Goal: Transaction & Acquisition: Purchase product/service

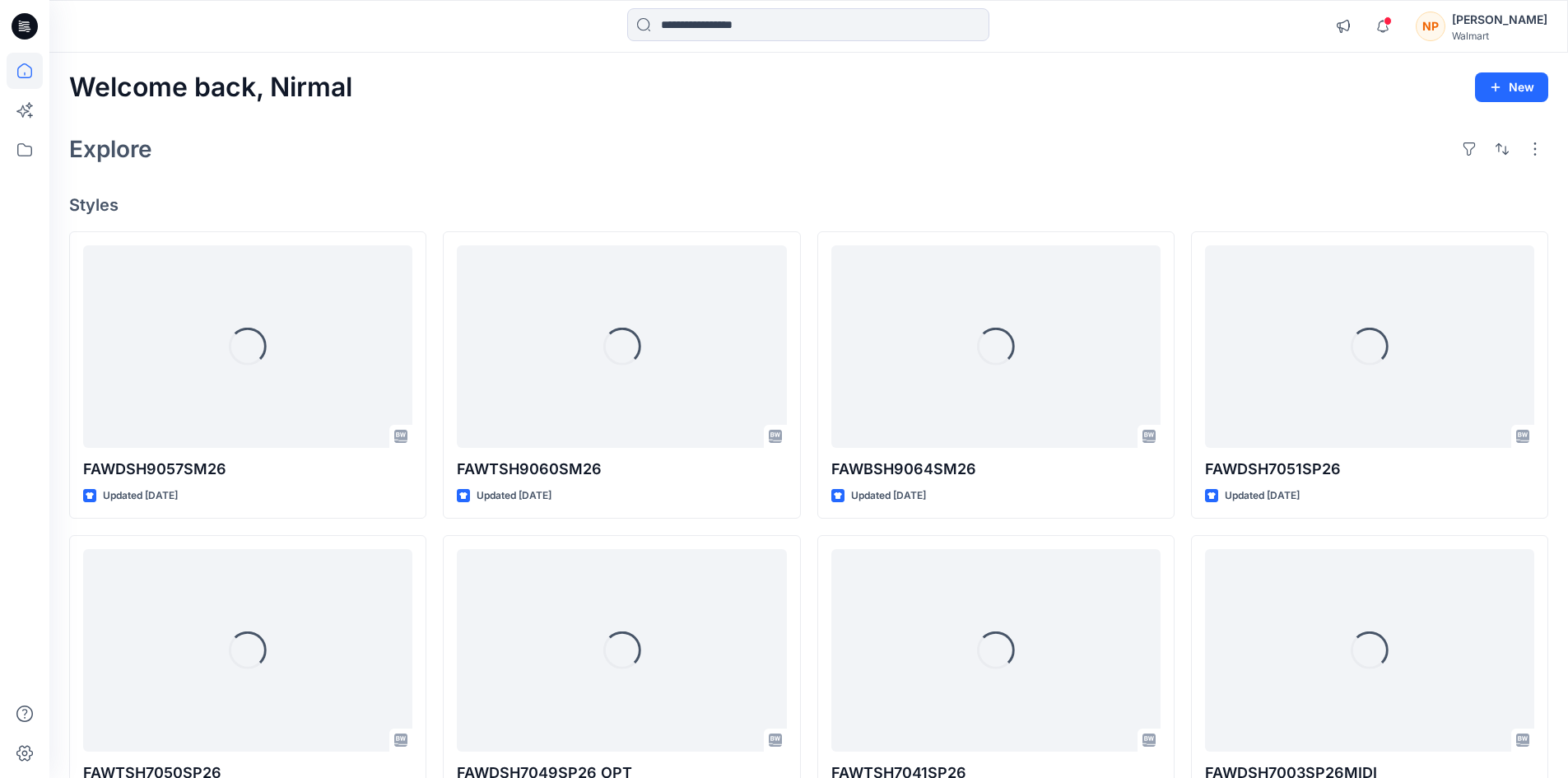
click at [25, 25] on icon at bounding box center [26, 24] width 7 height 1
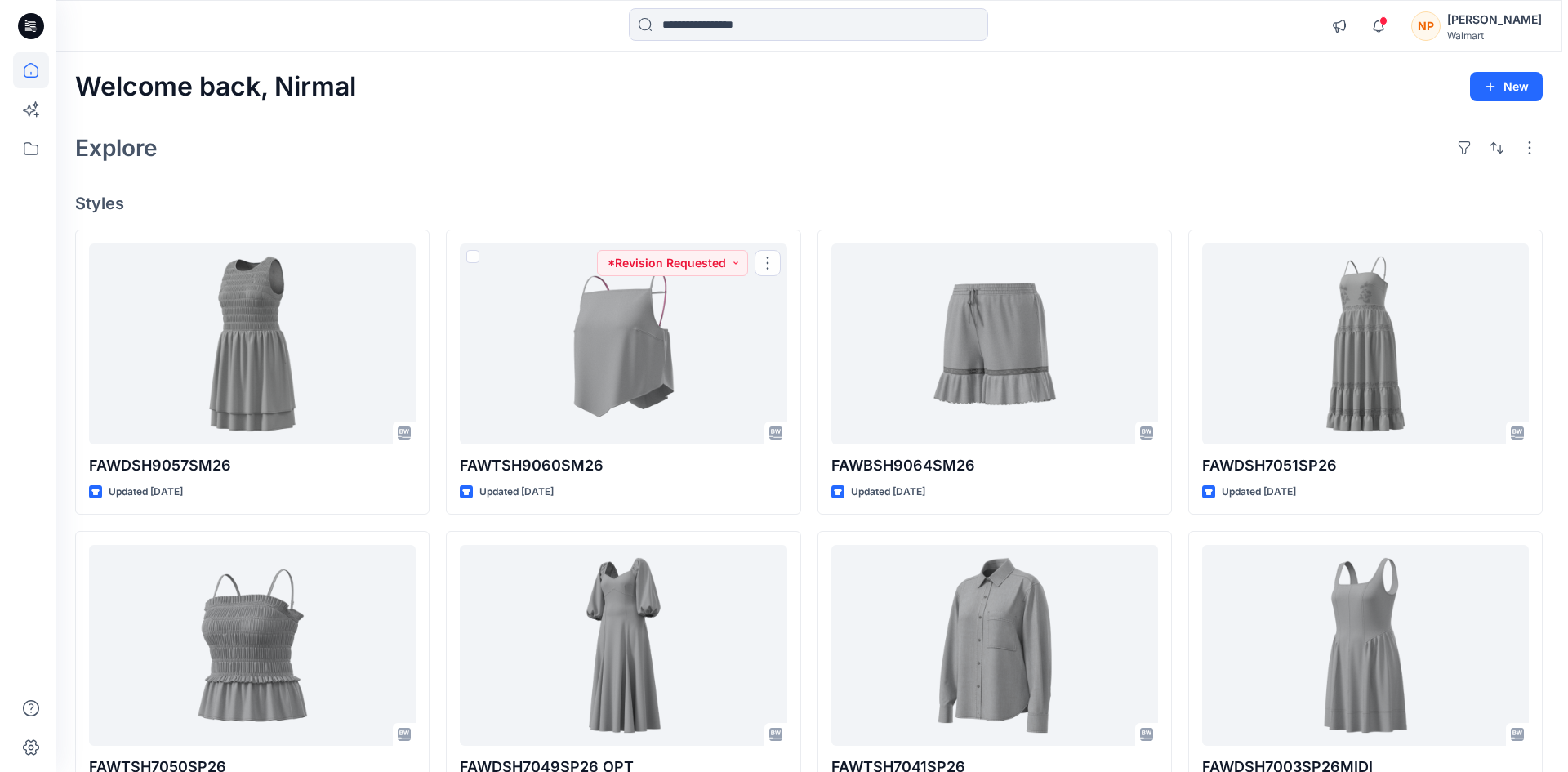
scroll to position [424, 0]
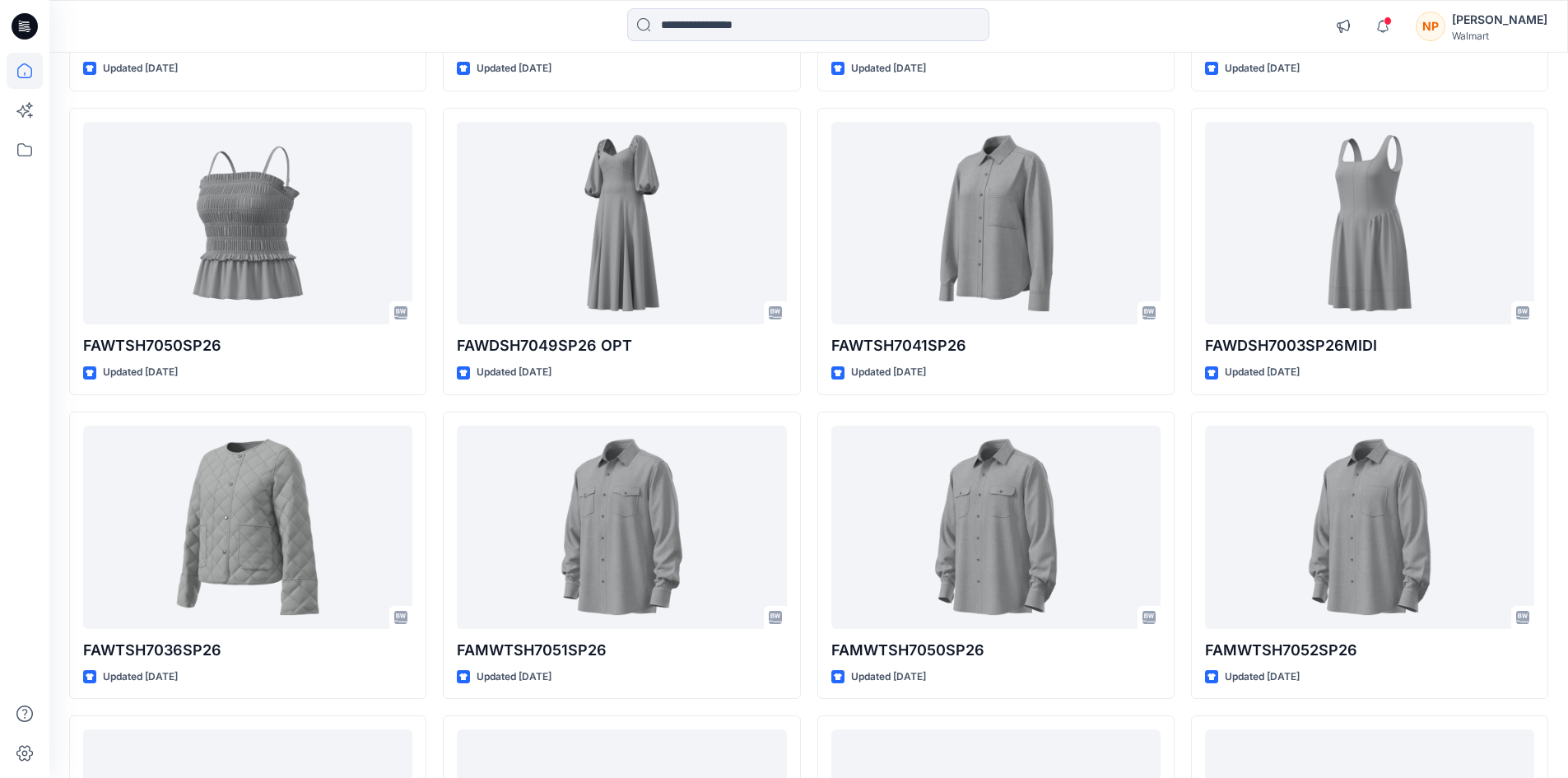
click at [1527, 21] on div "[PERSON_NAME]" at bounding box center [1499, 20] width 95 height 20
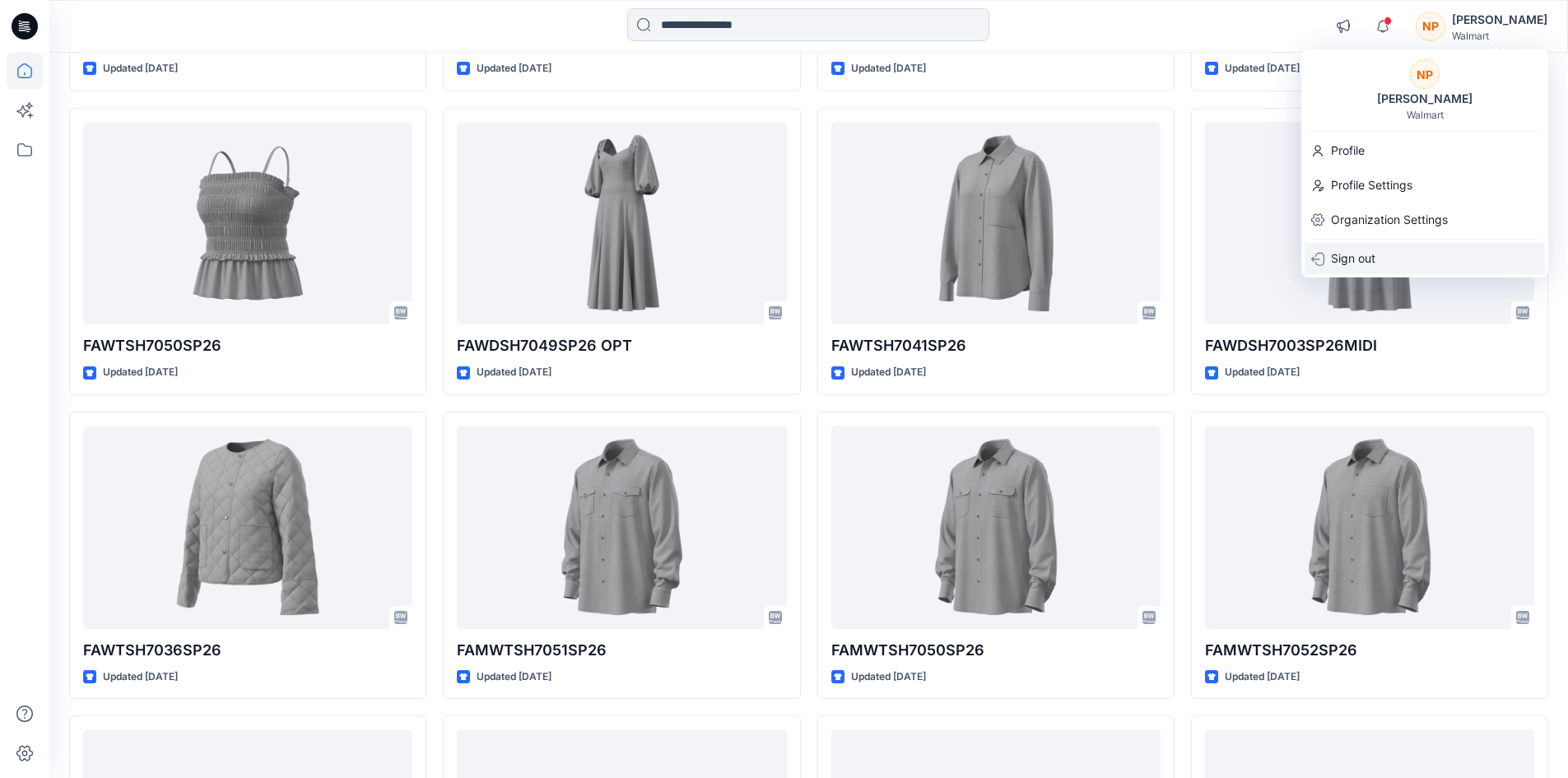
click at [1365, 256] on p "Sign out" at bounding box center [1353, 258] width 45 height 32
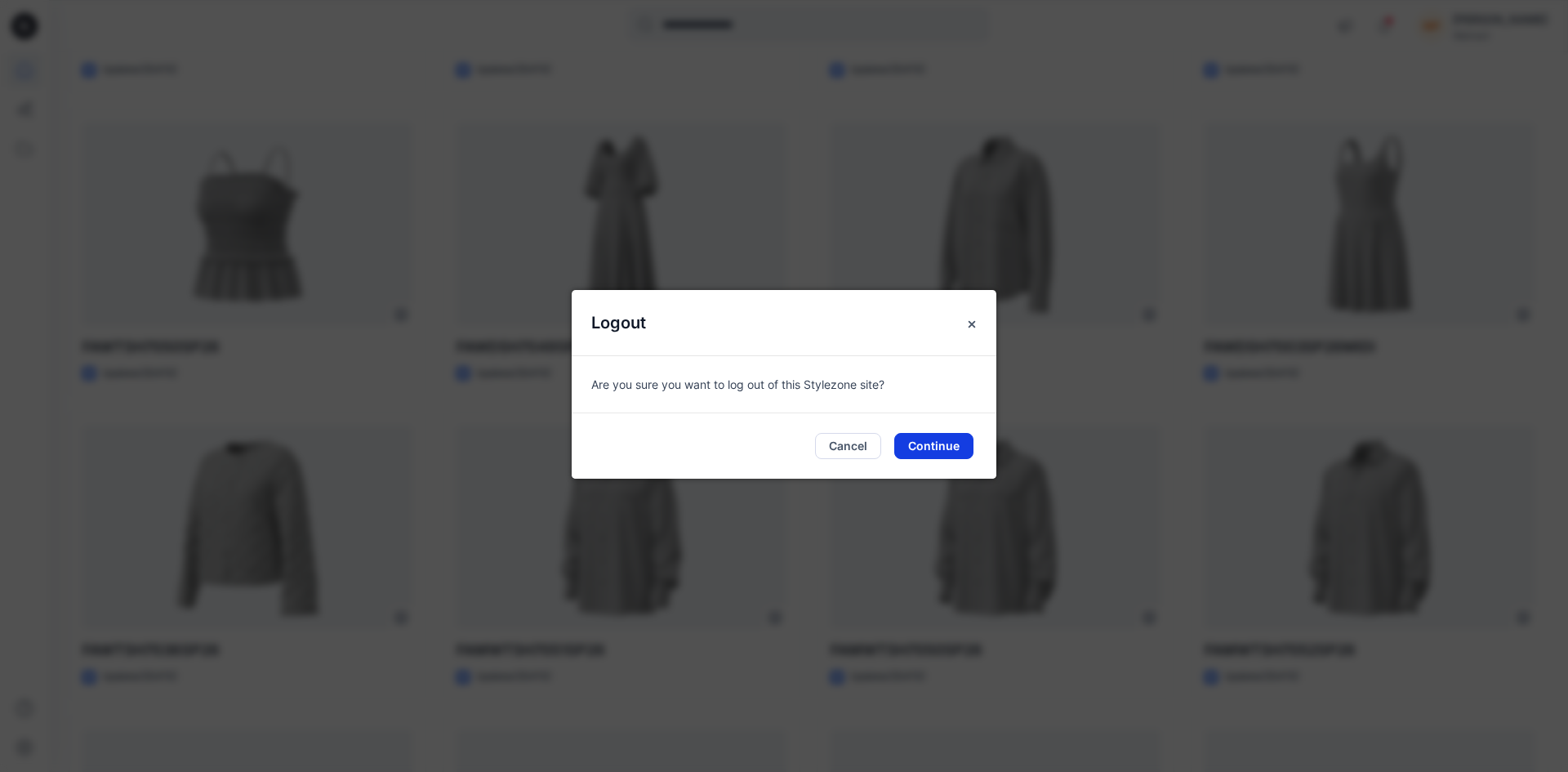
click at [918, 441] on button "Continue" at bounding box center [934, 446] width 79 height 26
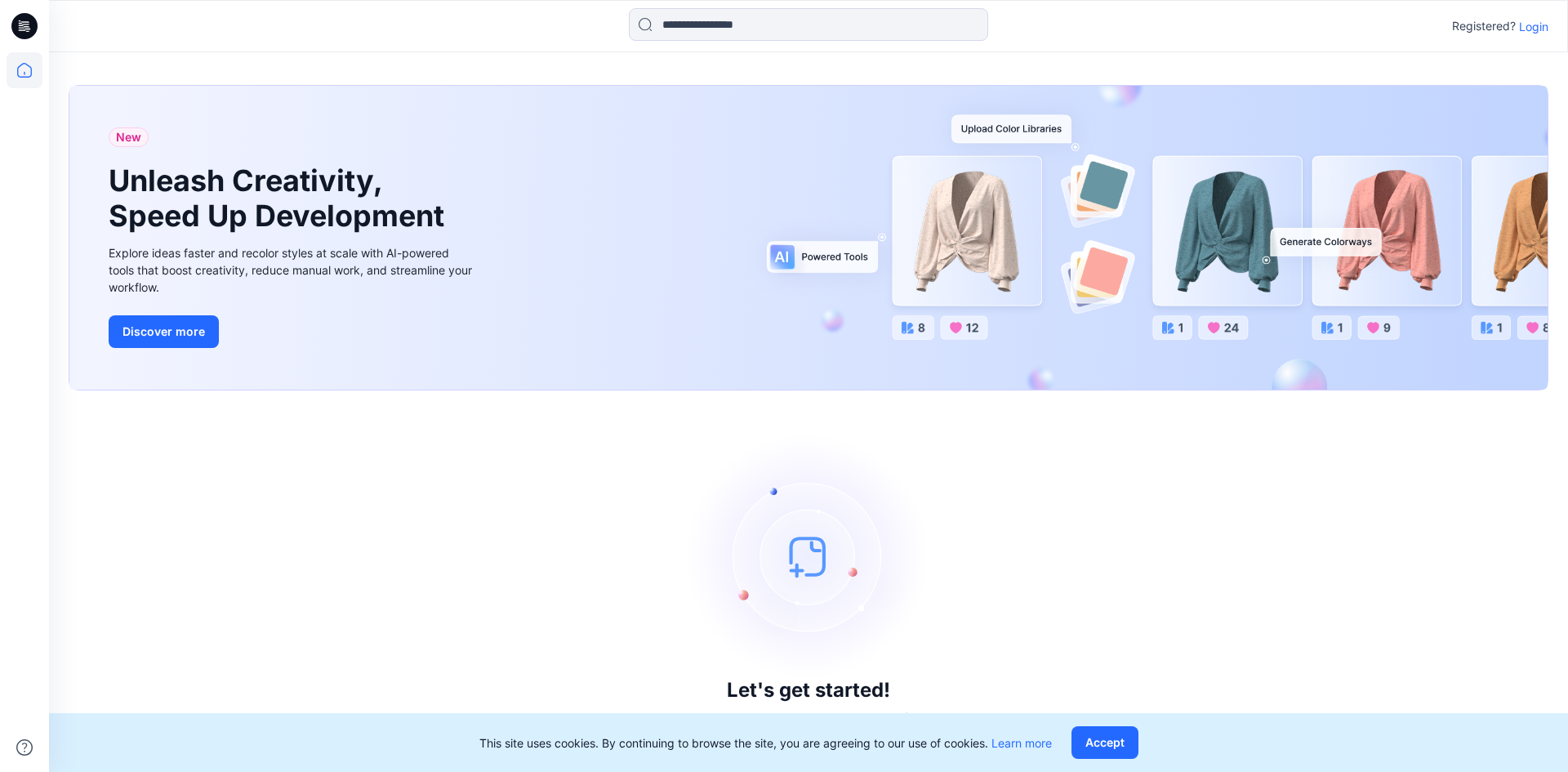
drag, startPoint x: 1526, startPoint y: 31, endPoint x: 1534, endPoint y: 39, distance: 11.3
click at [1526, 30] on p "Login" at bounding box center [1534, 26] width 30 height 17
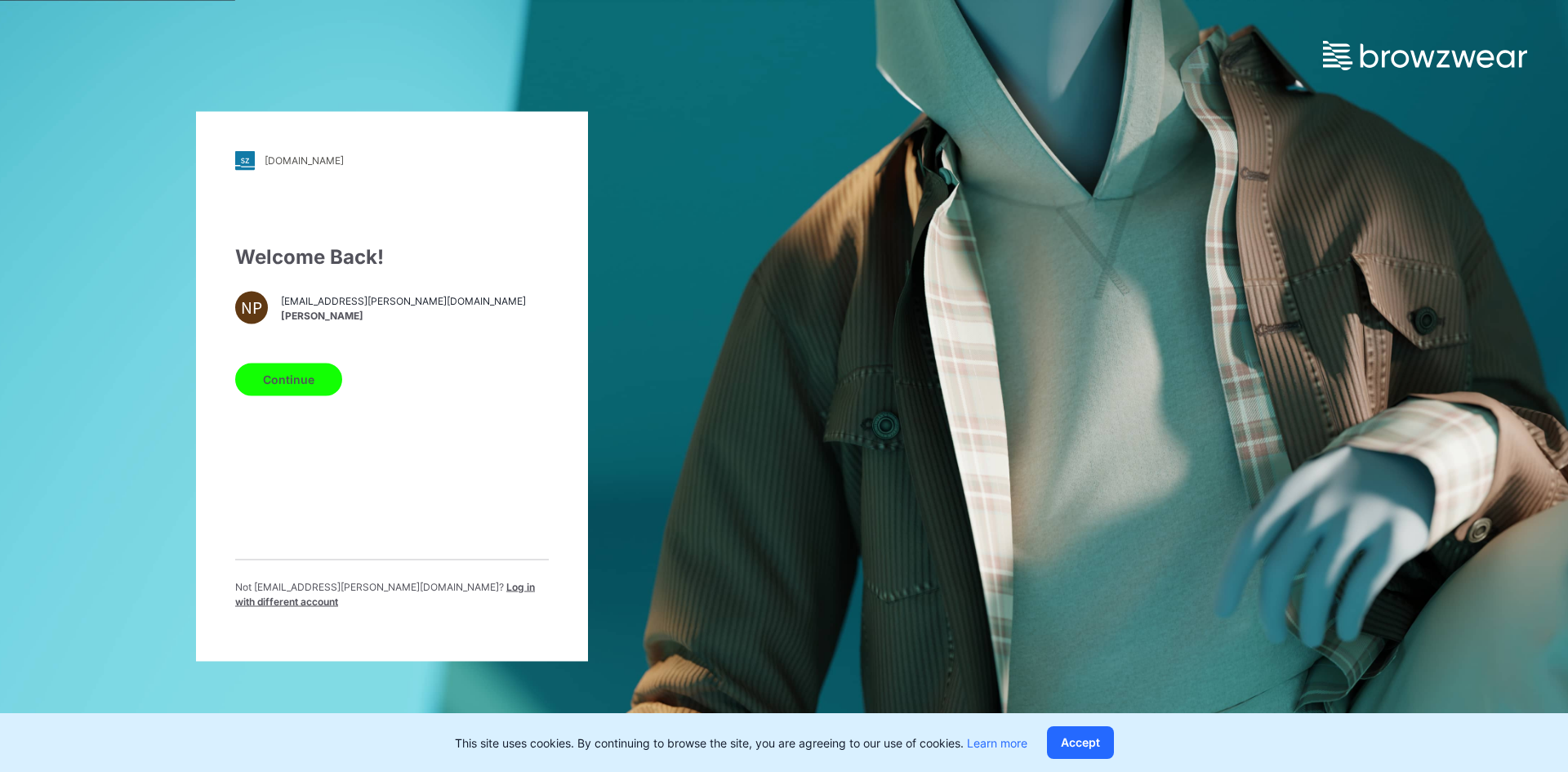
click at [461, 599] on span "Log in with different account" at bounding box center [386, 593] width 300 height 27
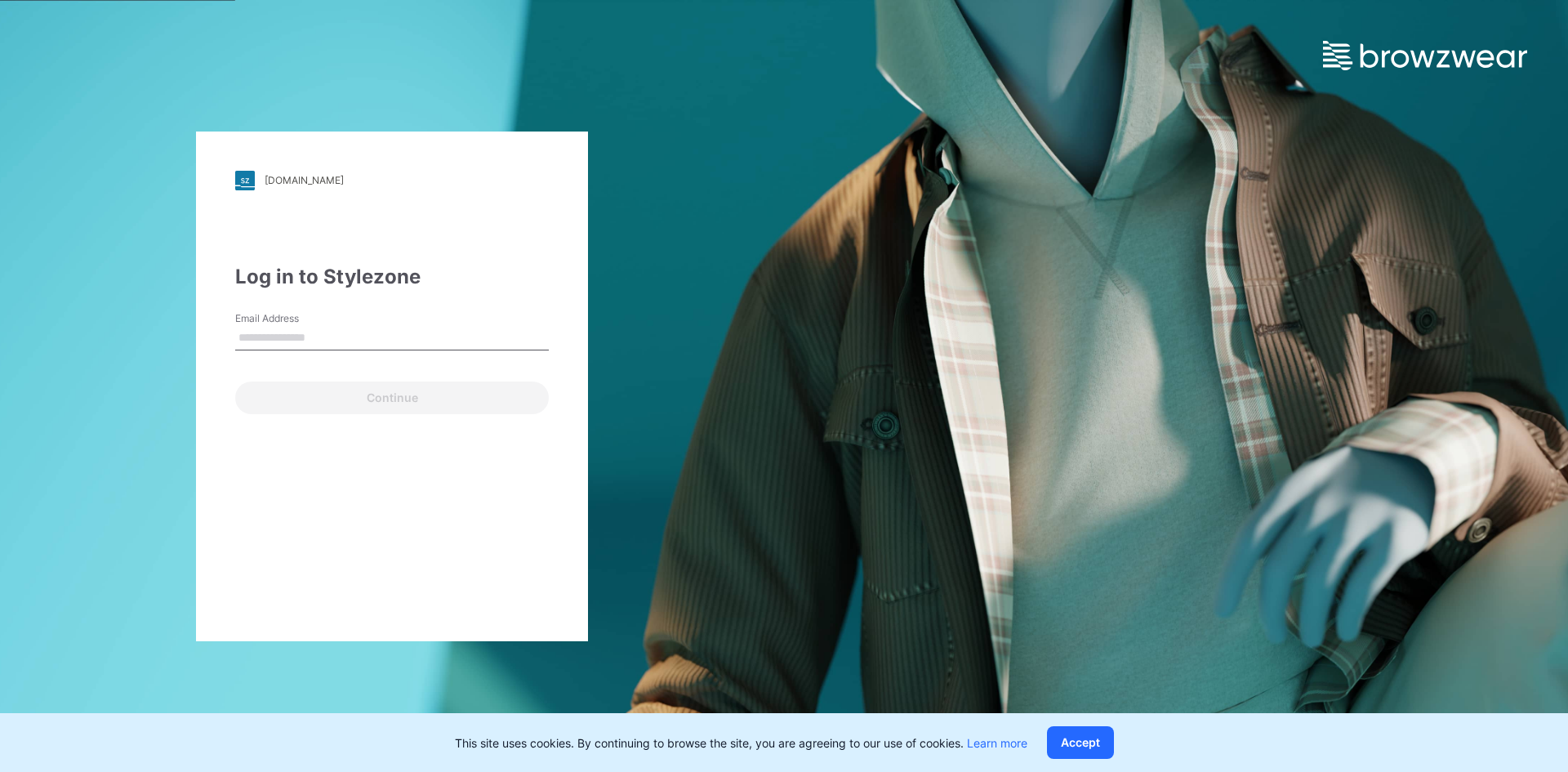
type input "**********"
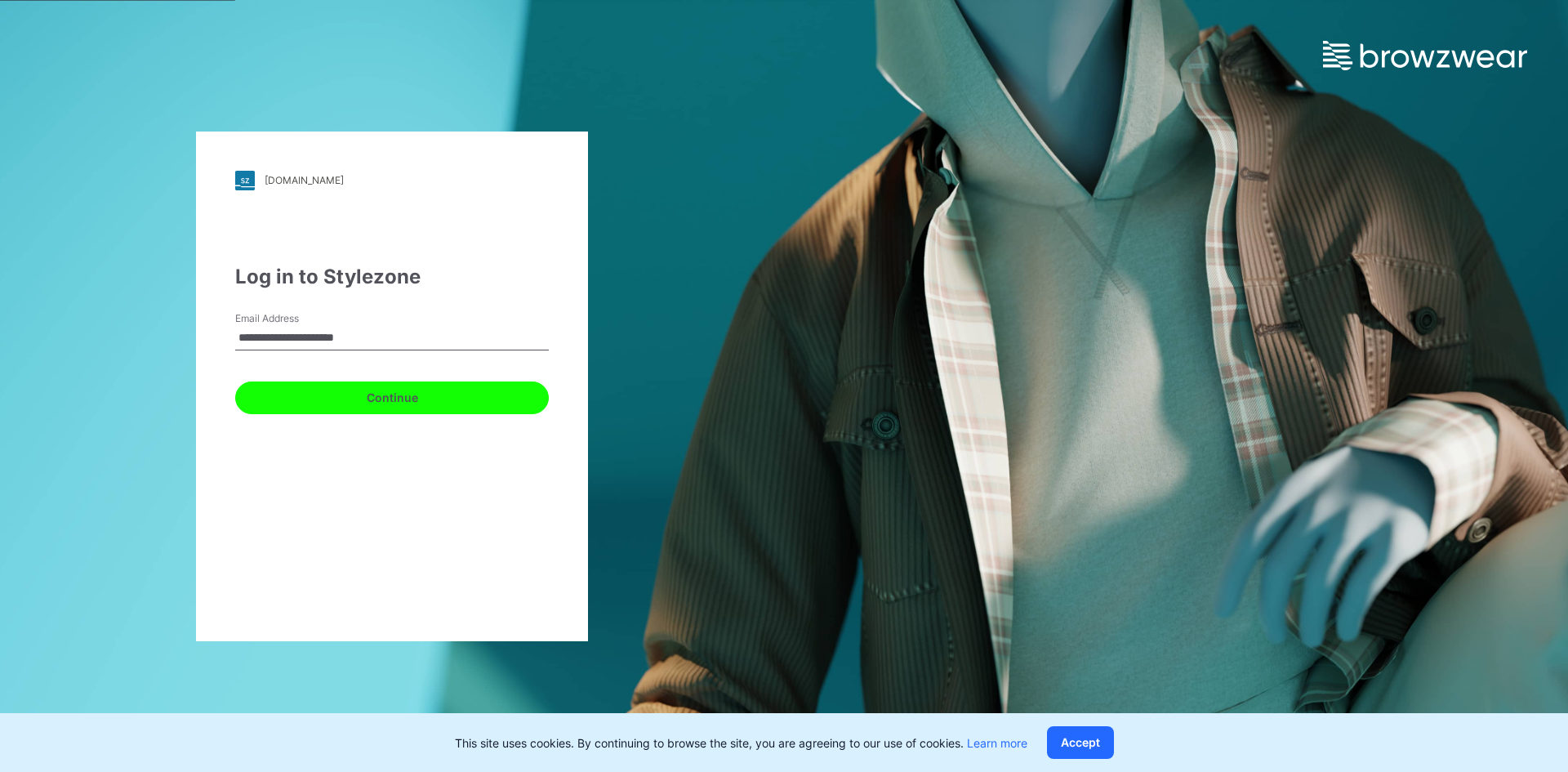
click at [299, 401] on button "Continue" at bounding box center [392, 398] width 314 height 33
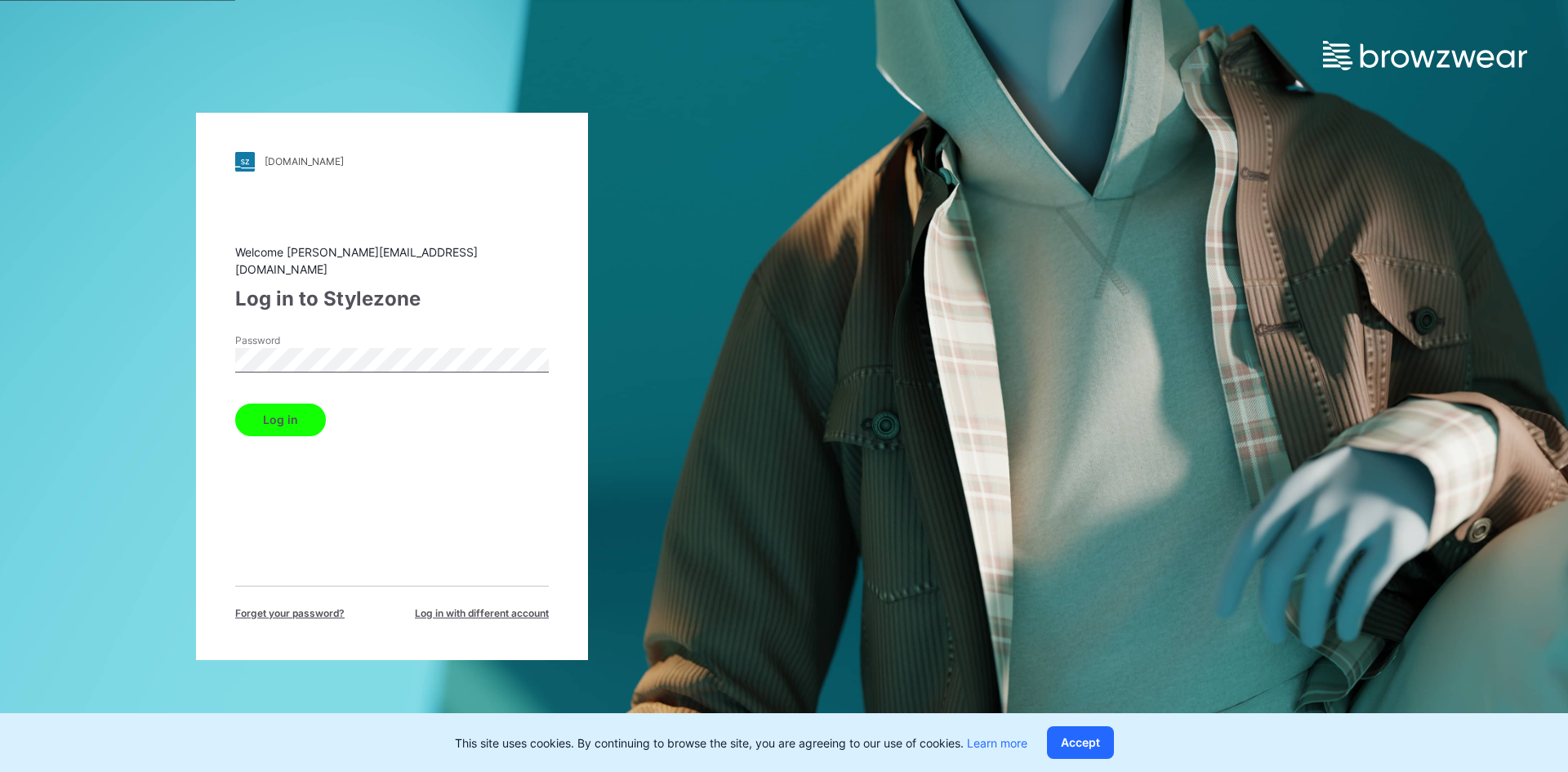
click at [284, 388] on form "Password Log in" at bounding box center [392, 384] width 314 height 103
click at [288, 414] on button "Log in" at bounding box center [281, 420] width 91 height 33
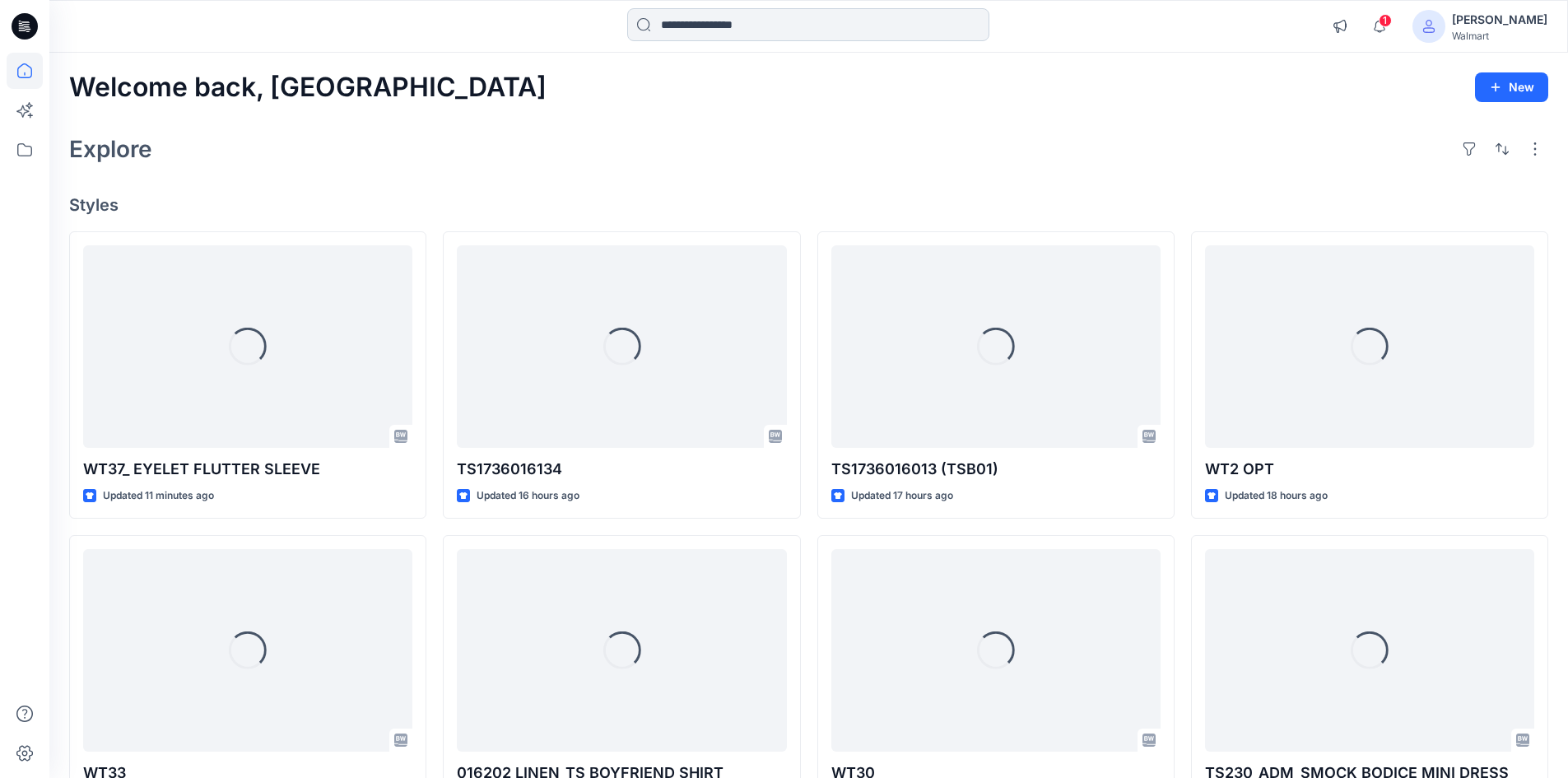
click at [698, 24] on input at bounding box center [808, 25] width 362 height 33
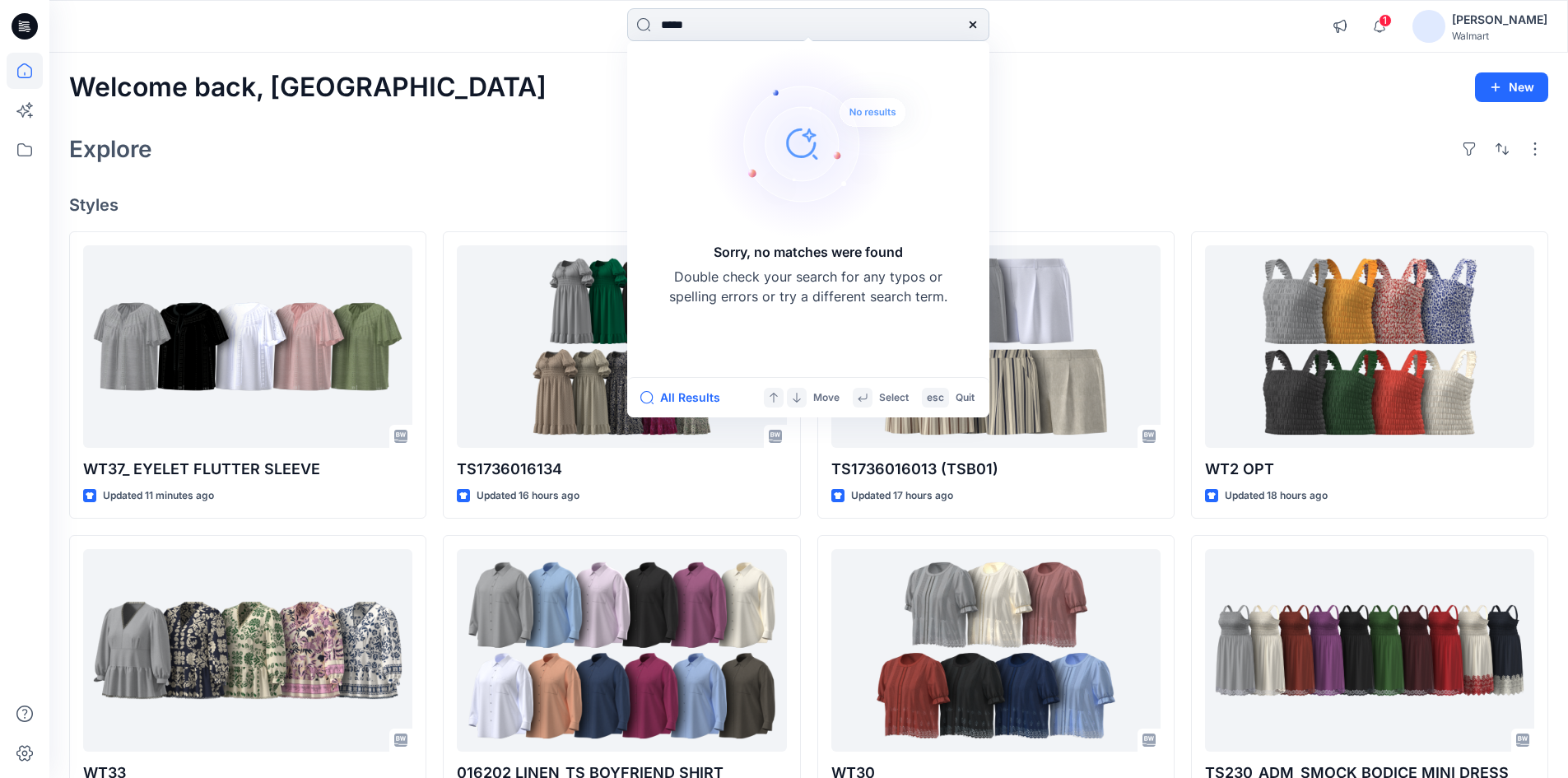
click at [661, 28] on input "*****" at bounding box center [808, 25] width 362 height 33
type input "******"
click at [977, 23] on icon at bounding box center [973, 25] width 13 height 13
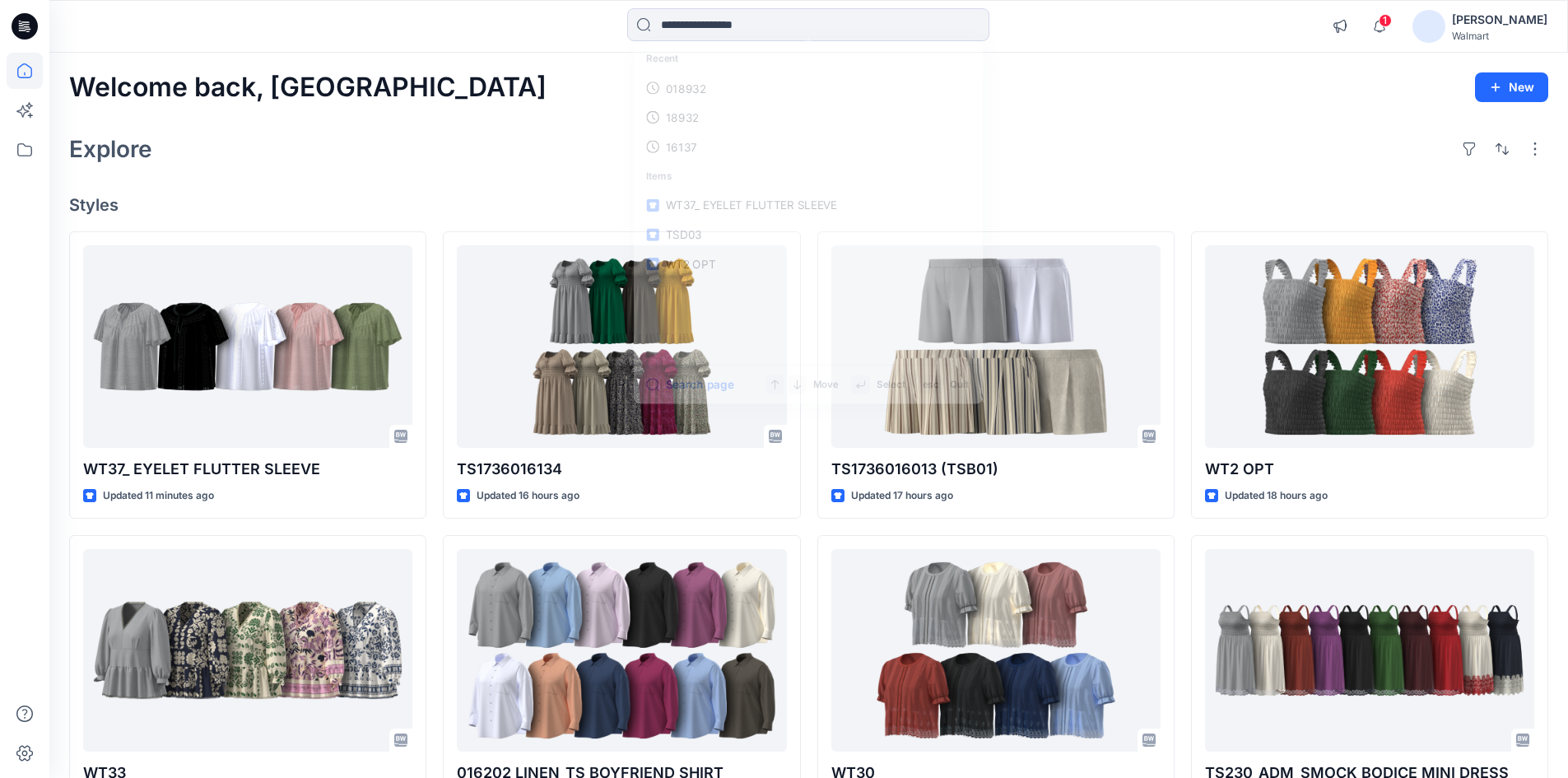
click at [547, 82] on div "Welcome back, Rahul New" at bounding box center [808, 87] width 1478 height 31
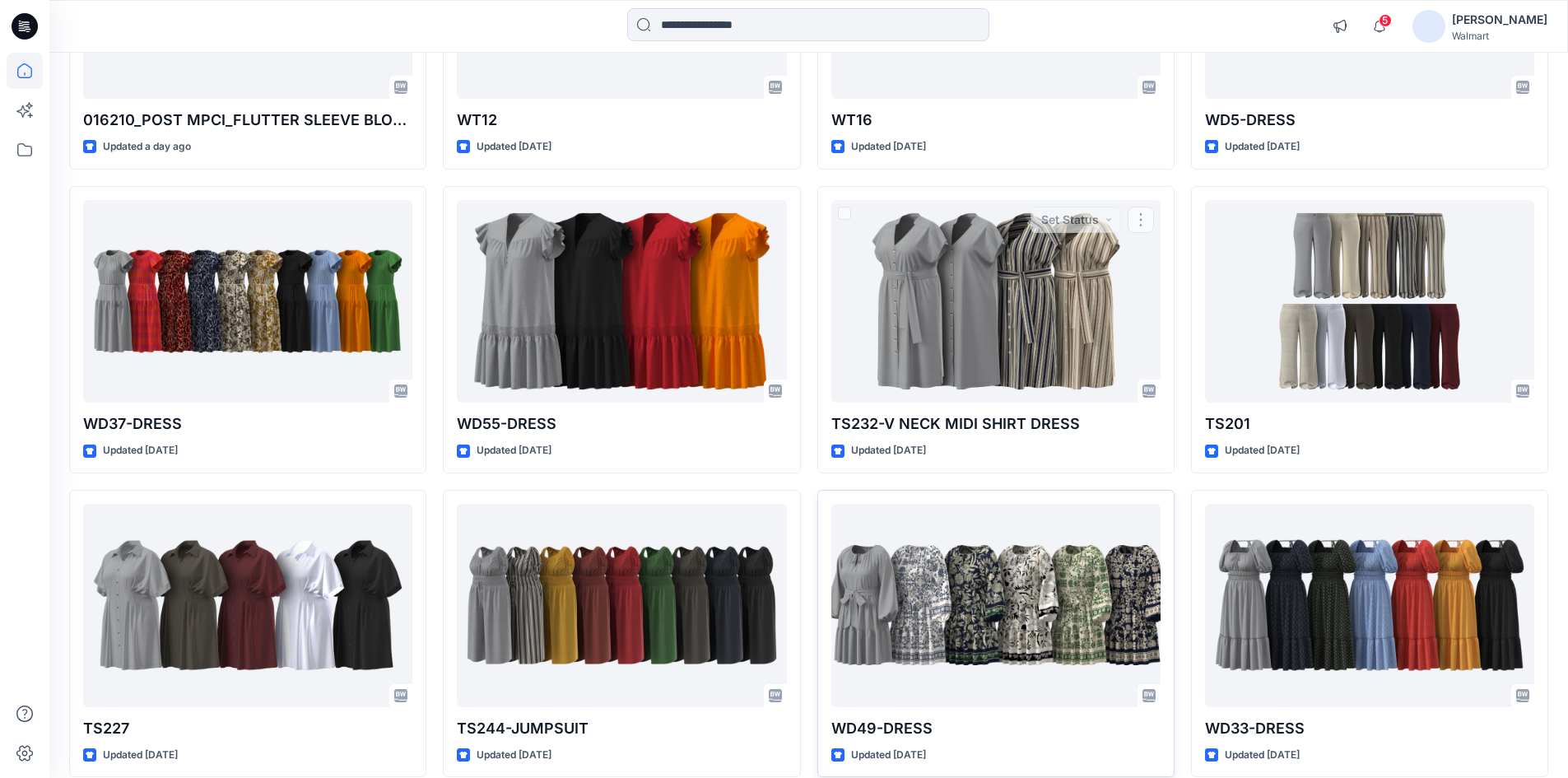
scroll to position [2080, 0]
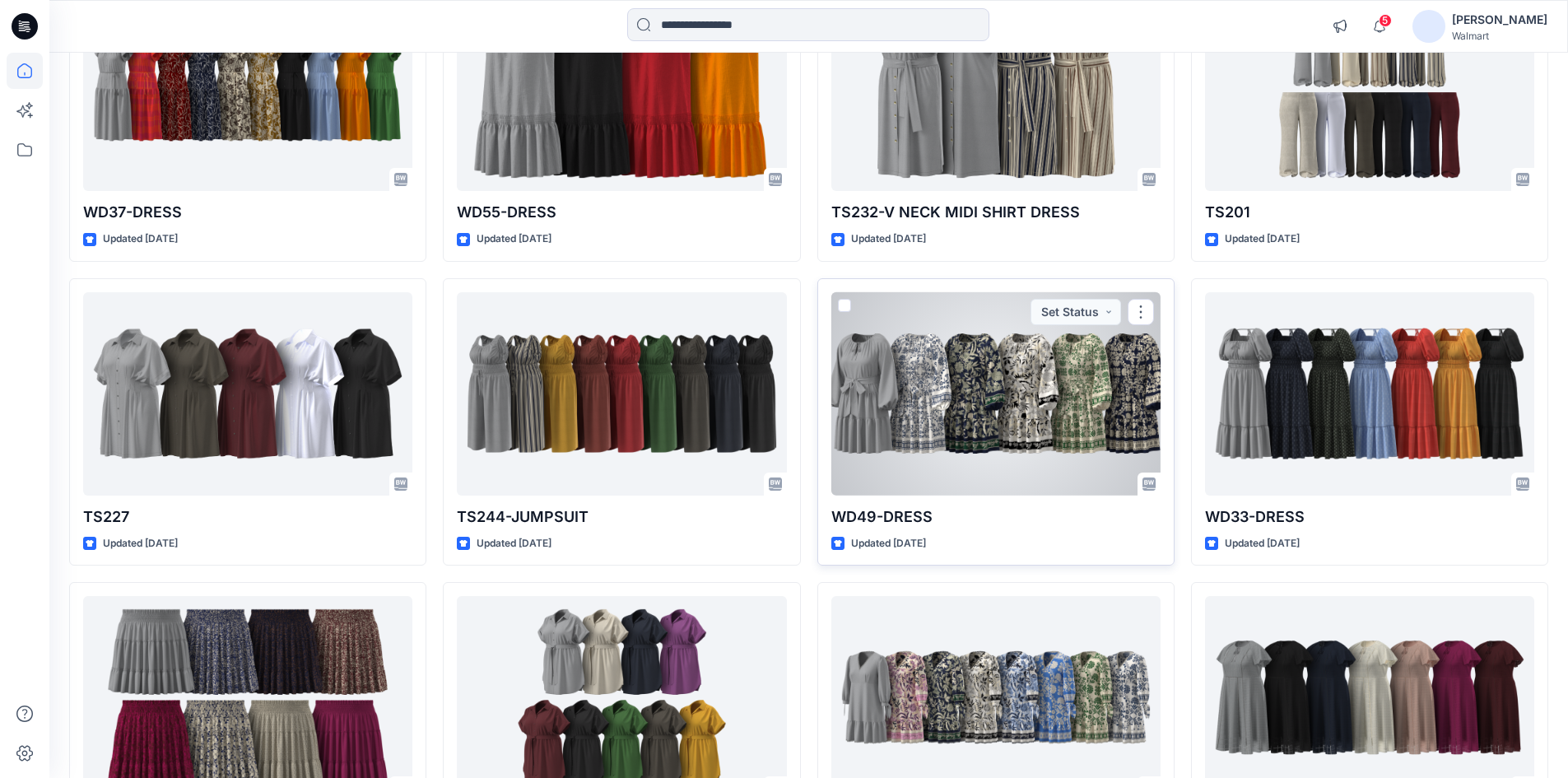
click at [886, 397] on div at bounding box center [995, 394] width 330 height 203
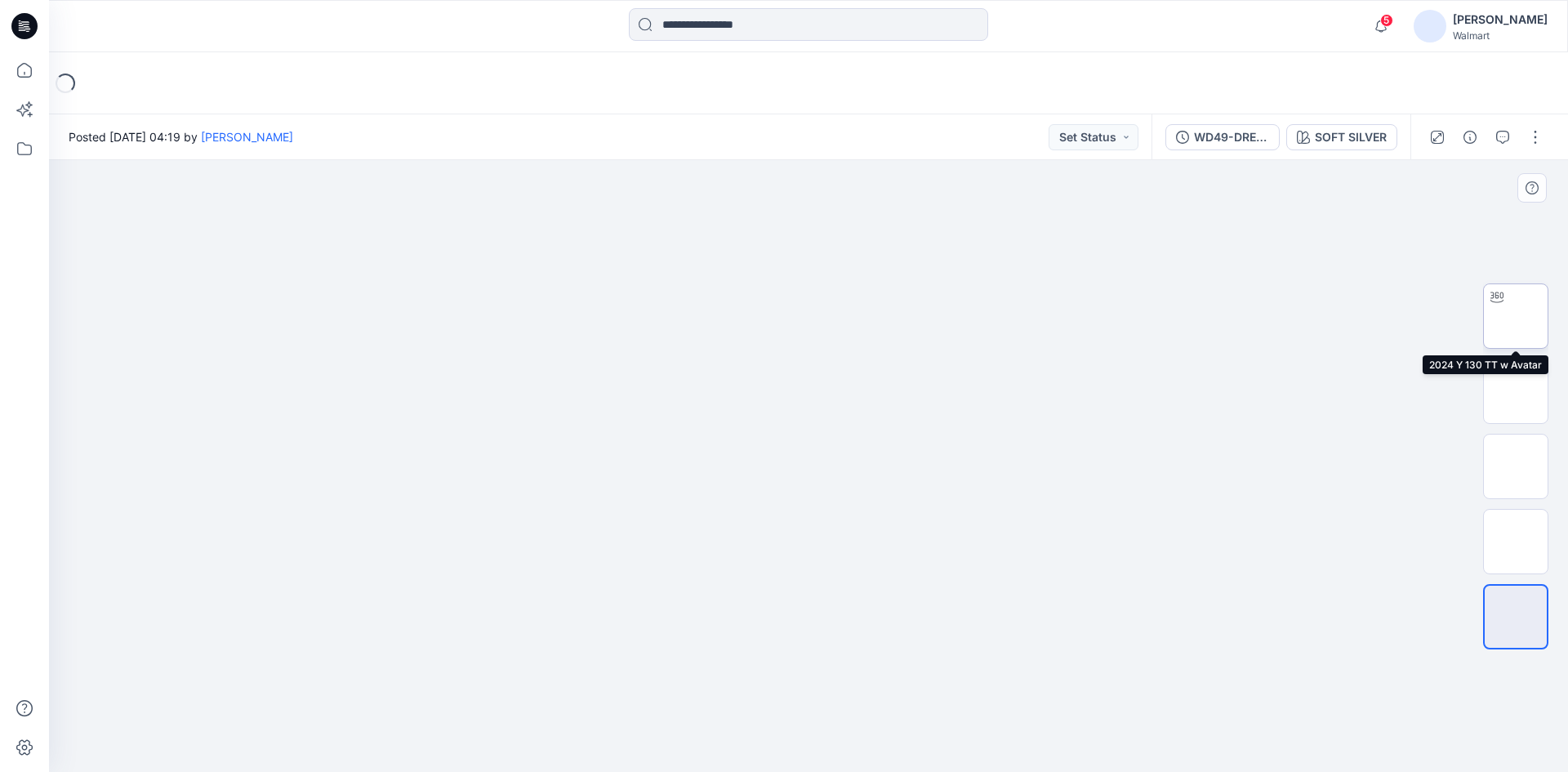
click at [1516, 316] on img at bounding box center [1516, 316] width 0 height 0
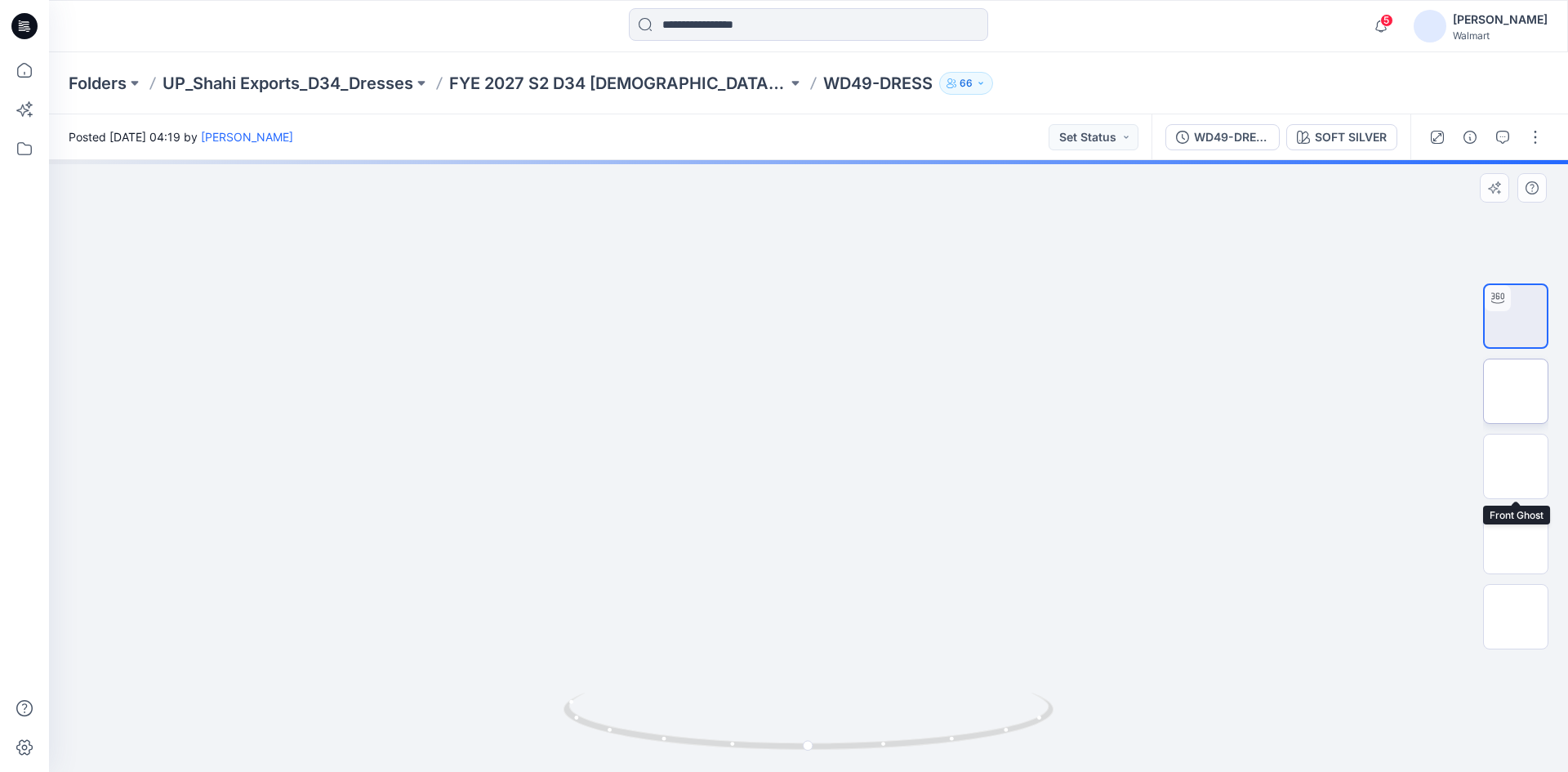
click at [1516, 391] on img at bounding box center [1516, 391] width 0 height 0
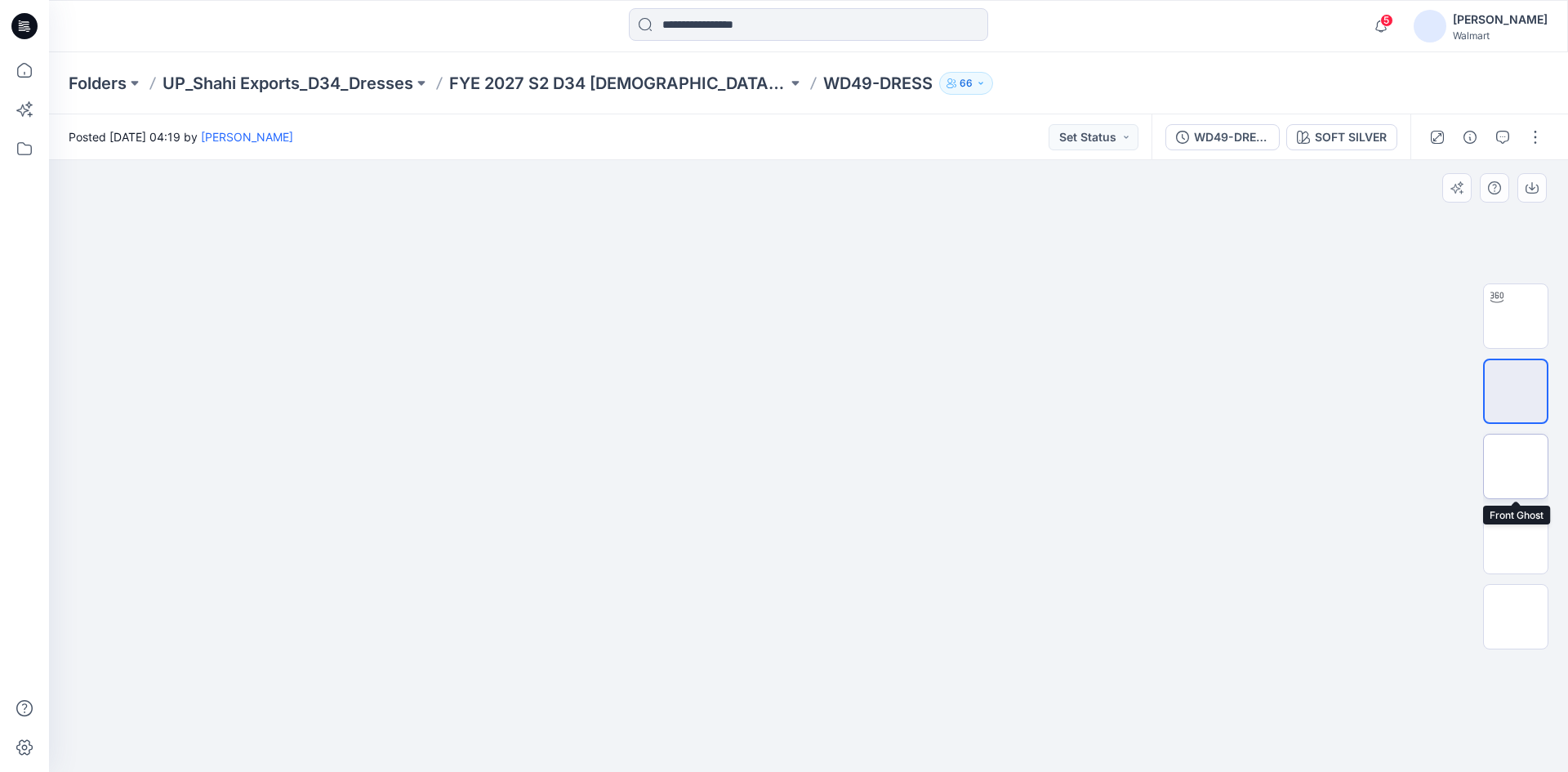
click at [1516, 466] on img at bounding box center [1516, 466] width 0 height 0
click at [30, 19] on icon at bounding box center [25, 26] width 26 height 26
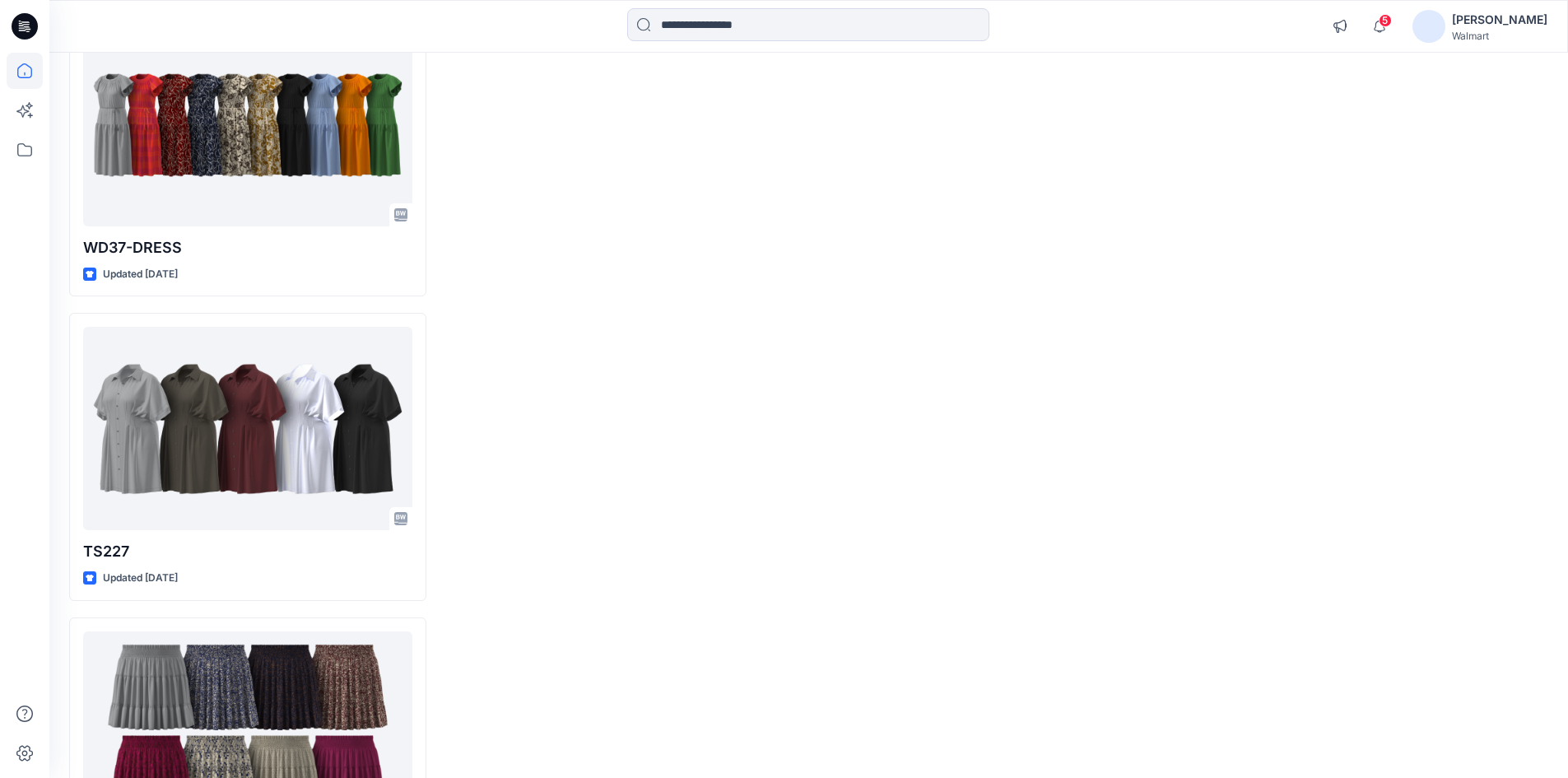
scroll to position [3163, 0]
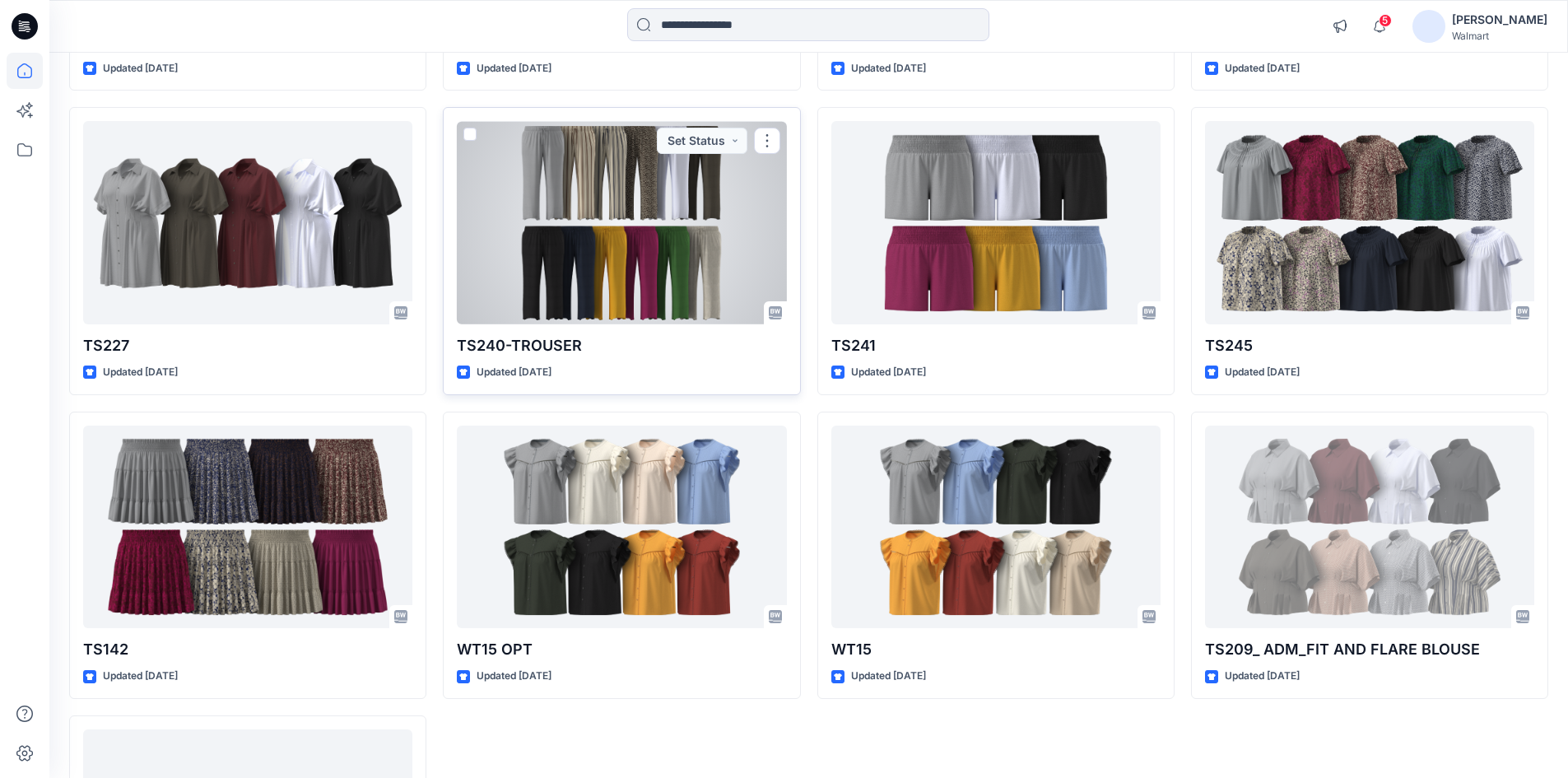
click at [567, 189] on div at bounding box center [621, 223] width 330 height 203
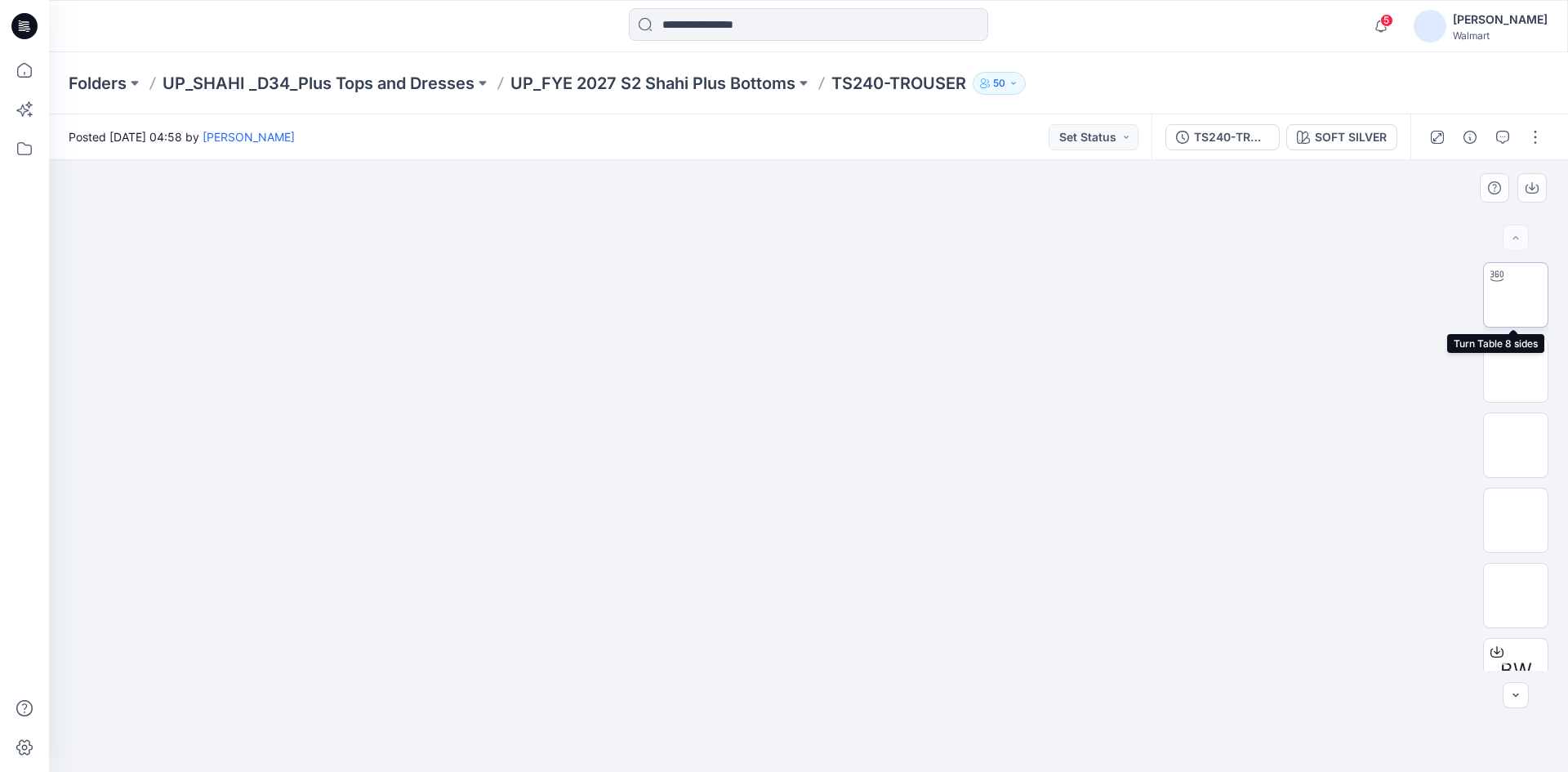
click at [1516, 295] on img at bounding box center [1516, 295] width 0 height 0
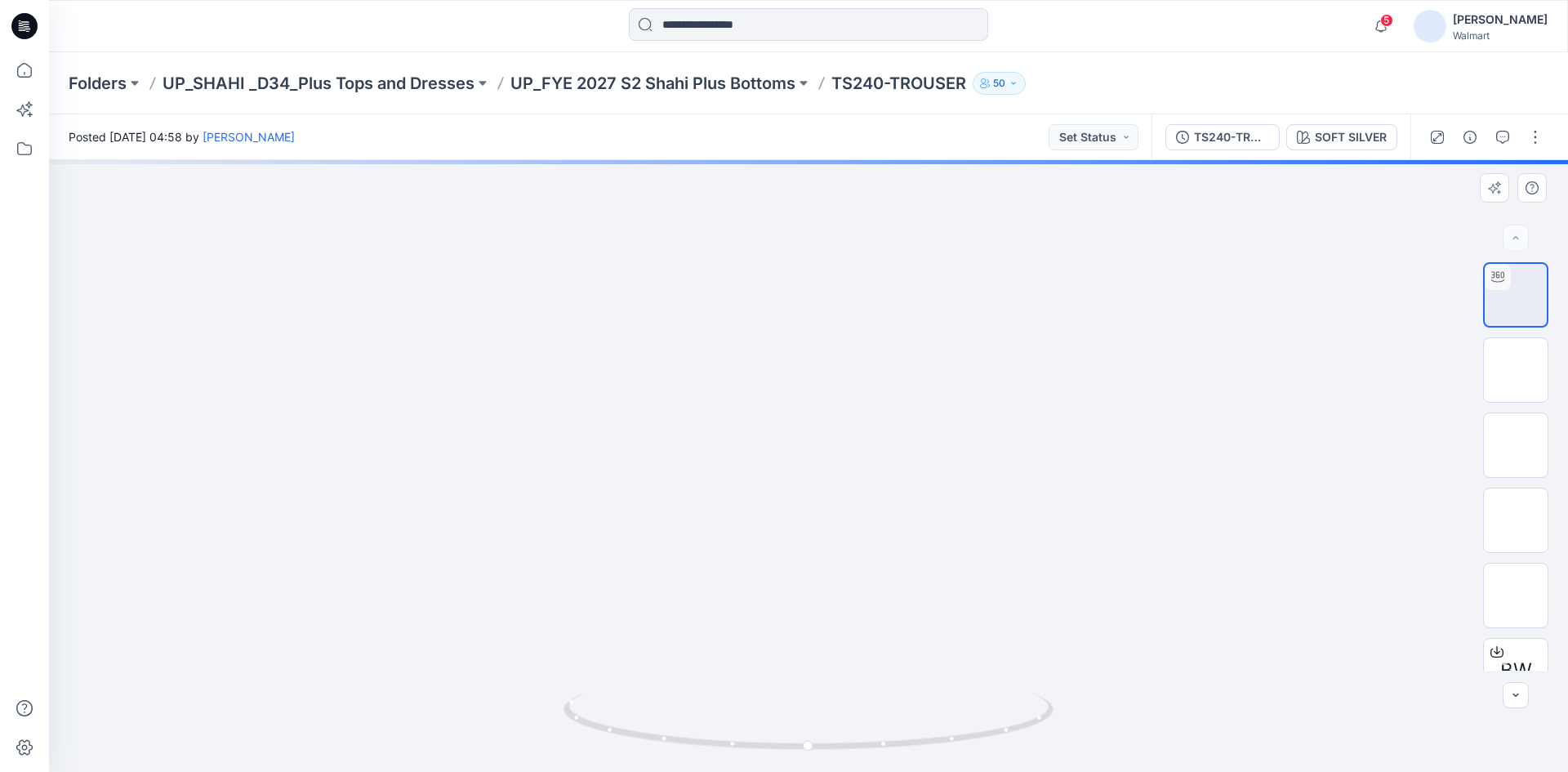
drag, startPoint x: 825, startPoint y: 303, endPoint x: 843, endPoint y: 540, distance: 237.7
drag, startPoint x: 853, startPoint y: 457, endPoint x: 826, endPoint y: 350, distance: 110.4
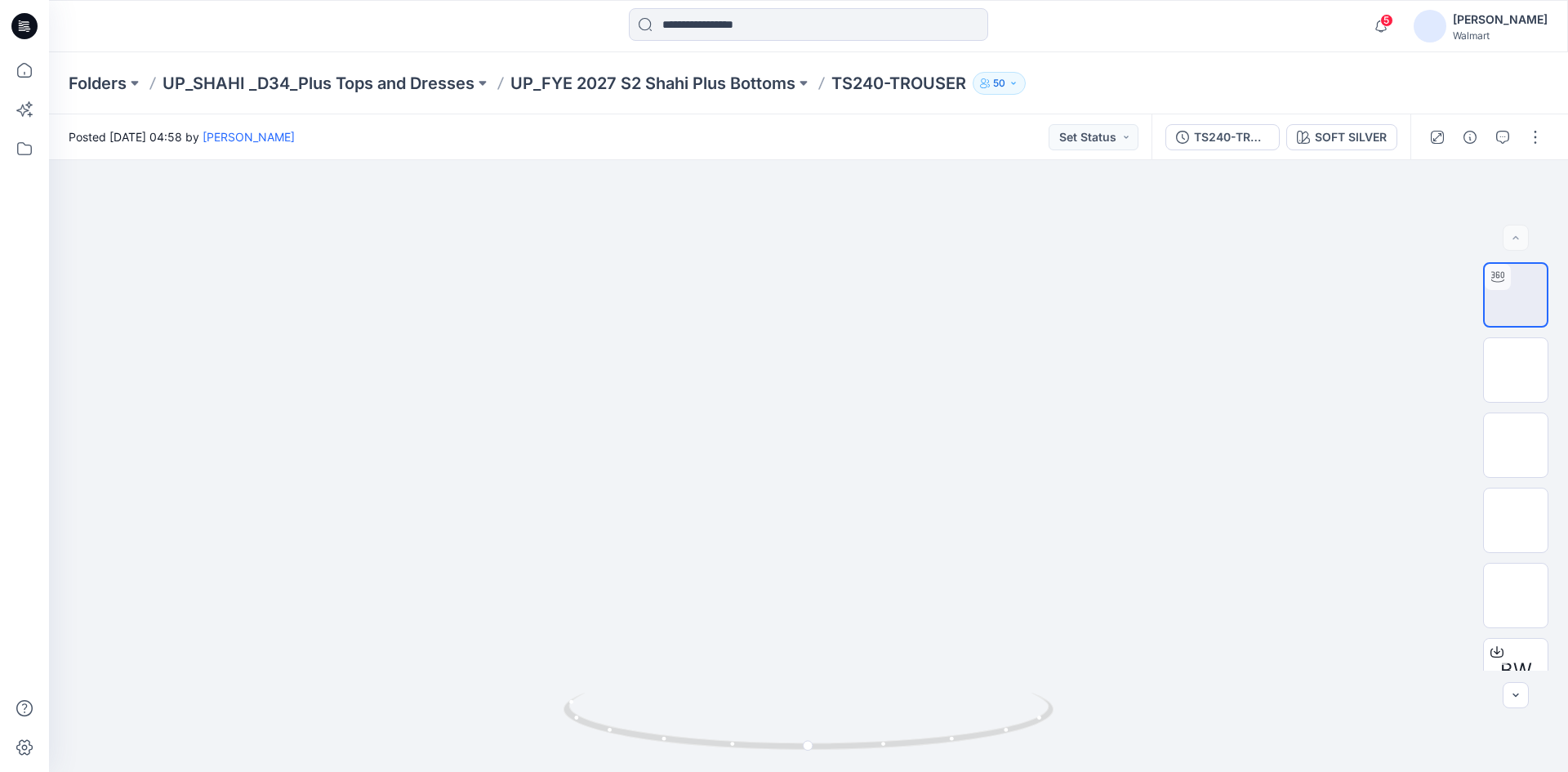
click at [13, 19] on icon at bounding box center [25, 26] width 26 height 52
